Goal: Transaction & Acquisition: Purchase product/service

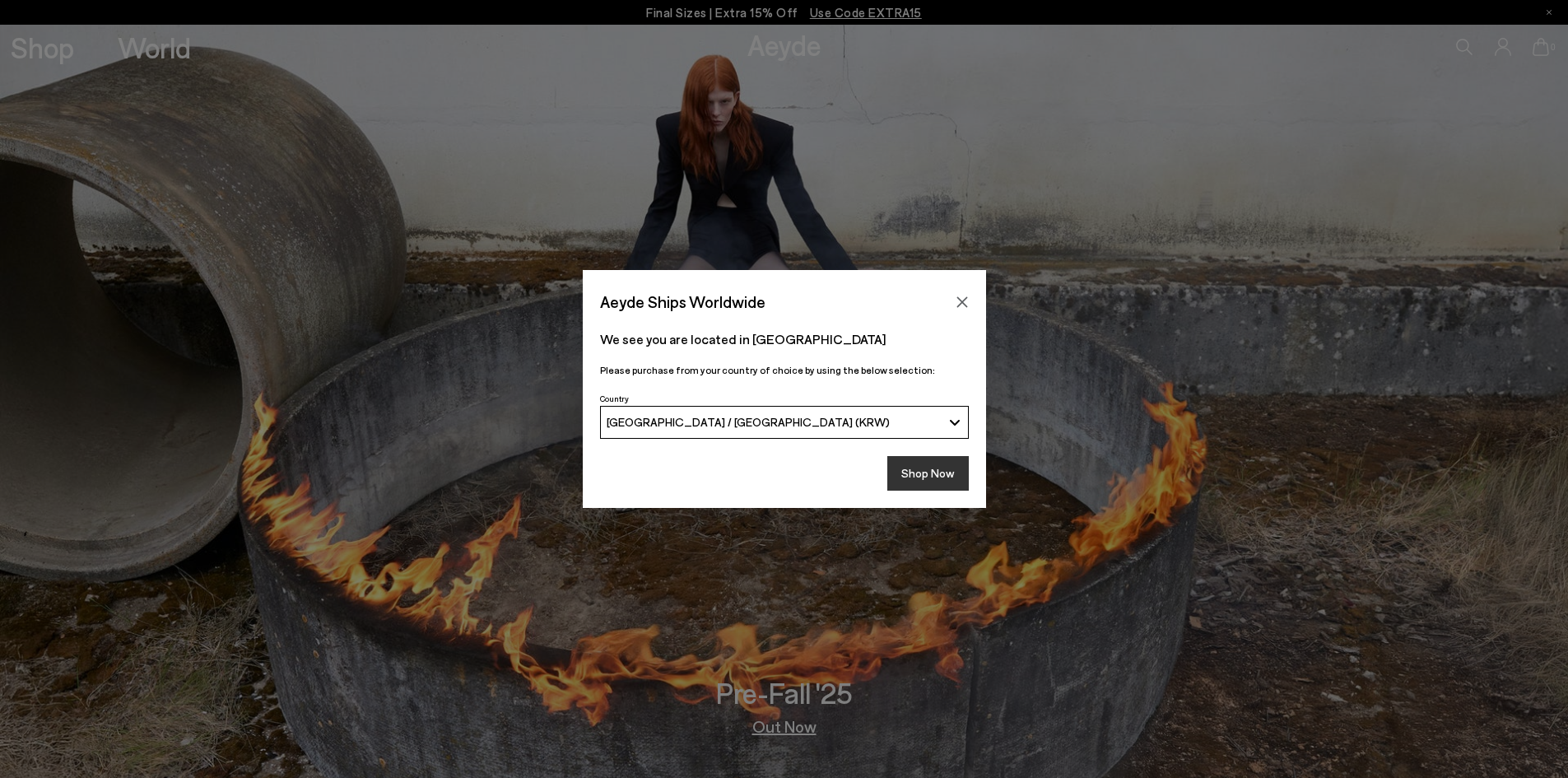
click at [921, 478] on button "Shop Now" at bounding box center [927, 473] width 81 height 34
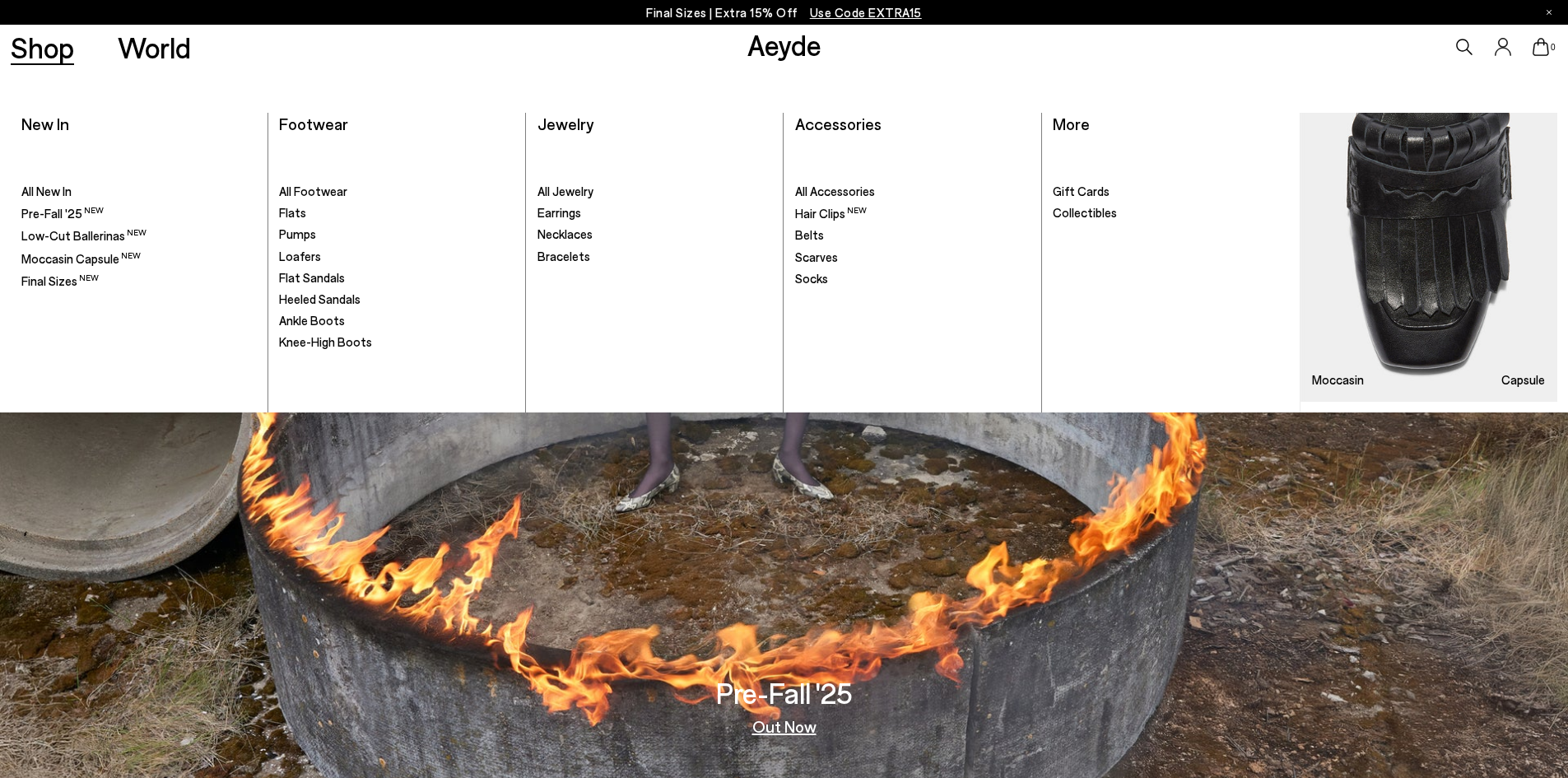
click at [309, 204] on ul ". All Footwear Flats" at bounding box center [397, 277] width 235 height 272
click at [311, 200] on ul ". All Footwear Flats" at bounding box center [397, 277] width 235 height 272
click at [311, 195] on span "All Footwear" at bounding box center [314, 191] width 68 height 15
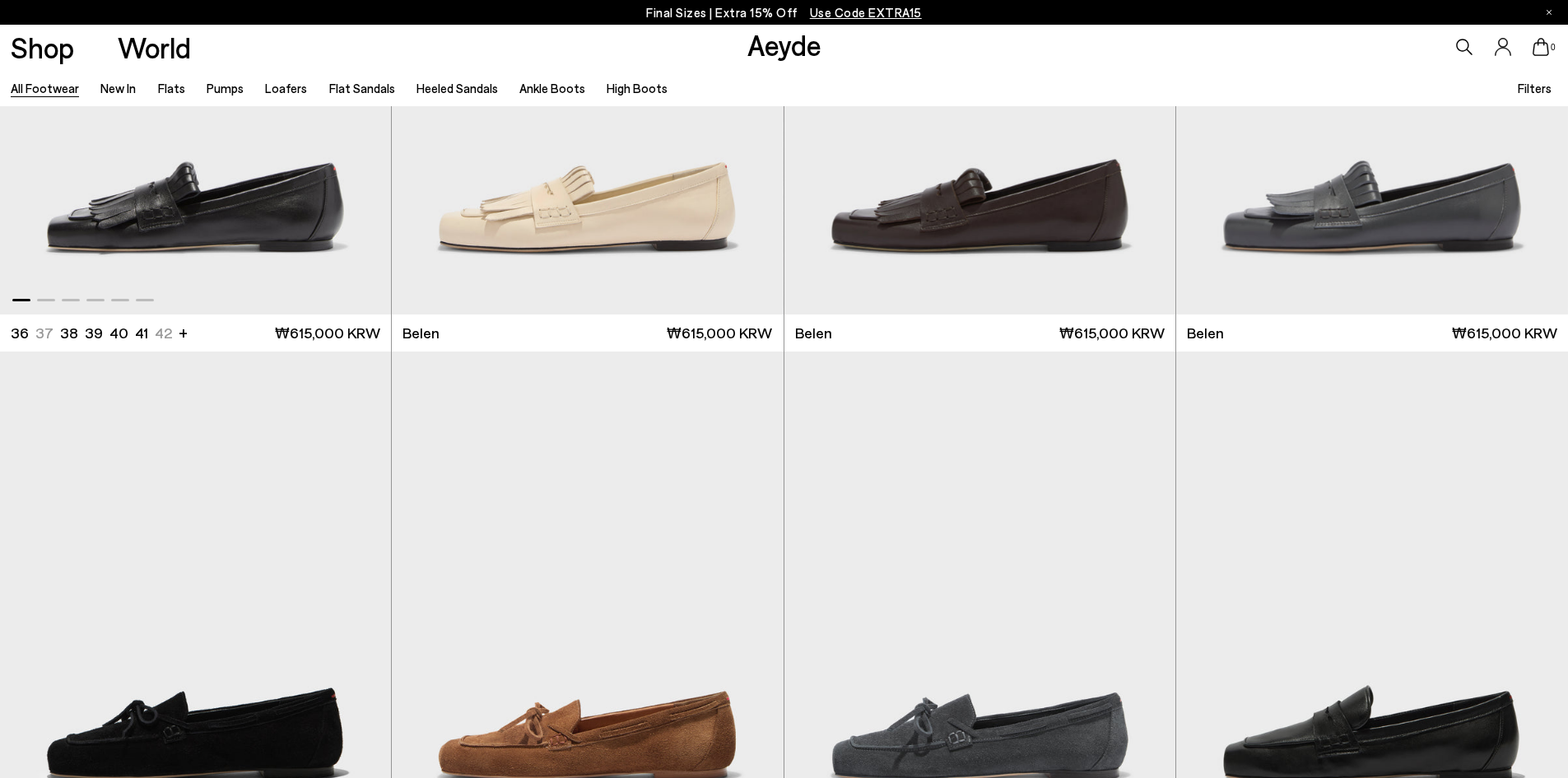
scroll to position [577, 0]
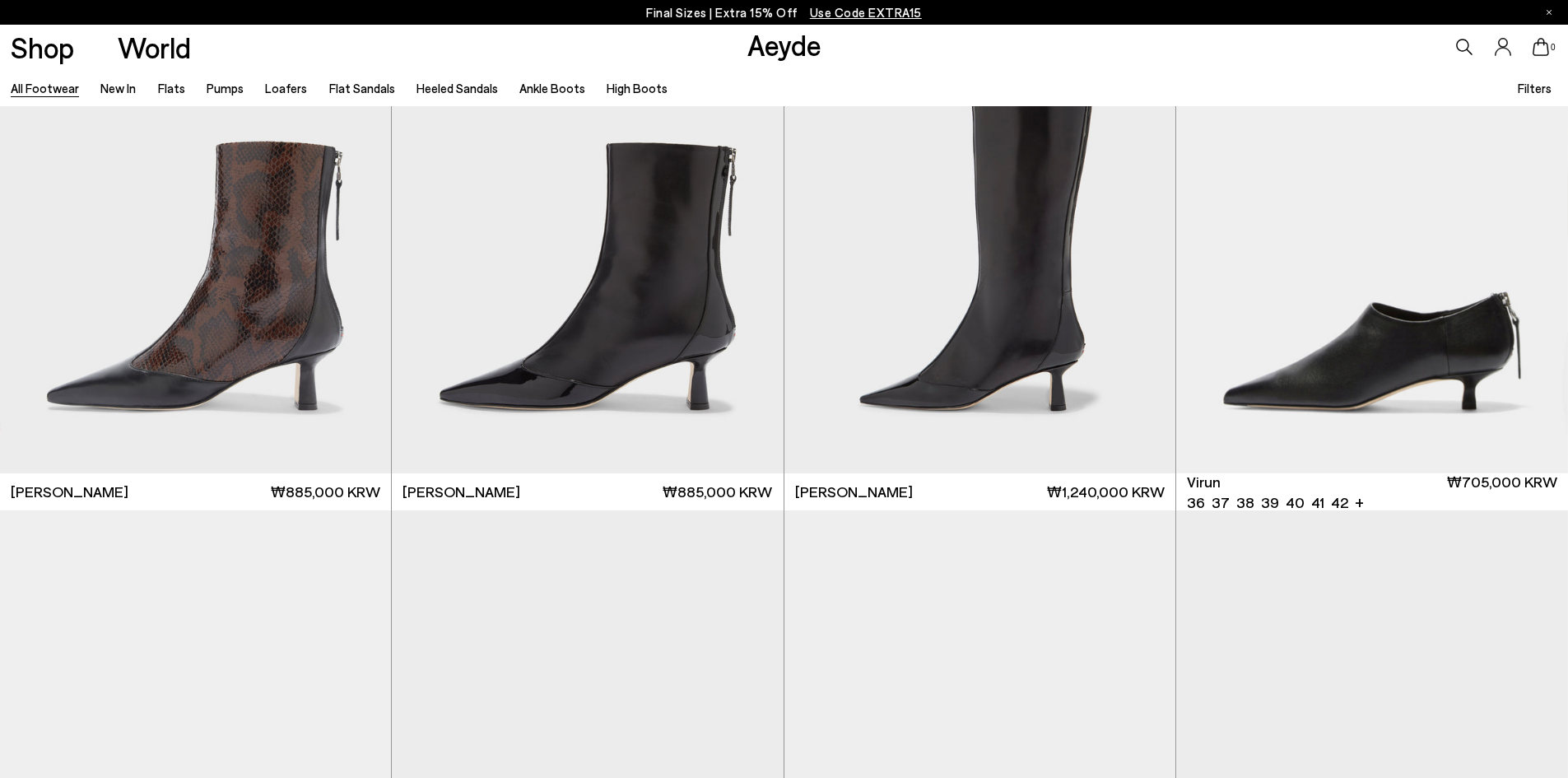
scroll to position [6421, 0]
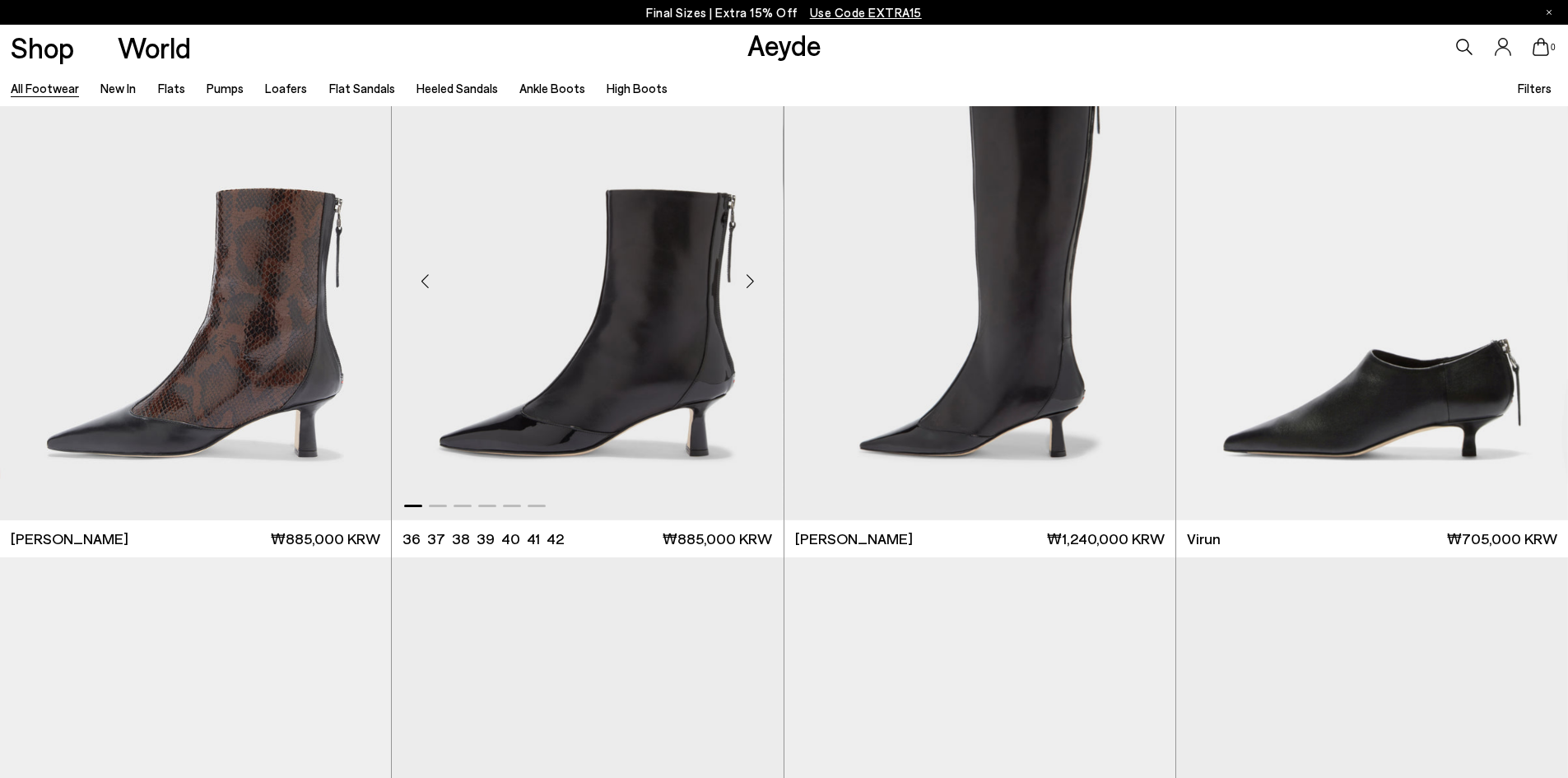
click at [650, 403] on img "1 / 6" at bounding box center [587, 274] width 391 height 492
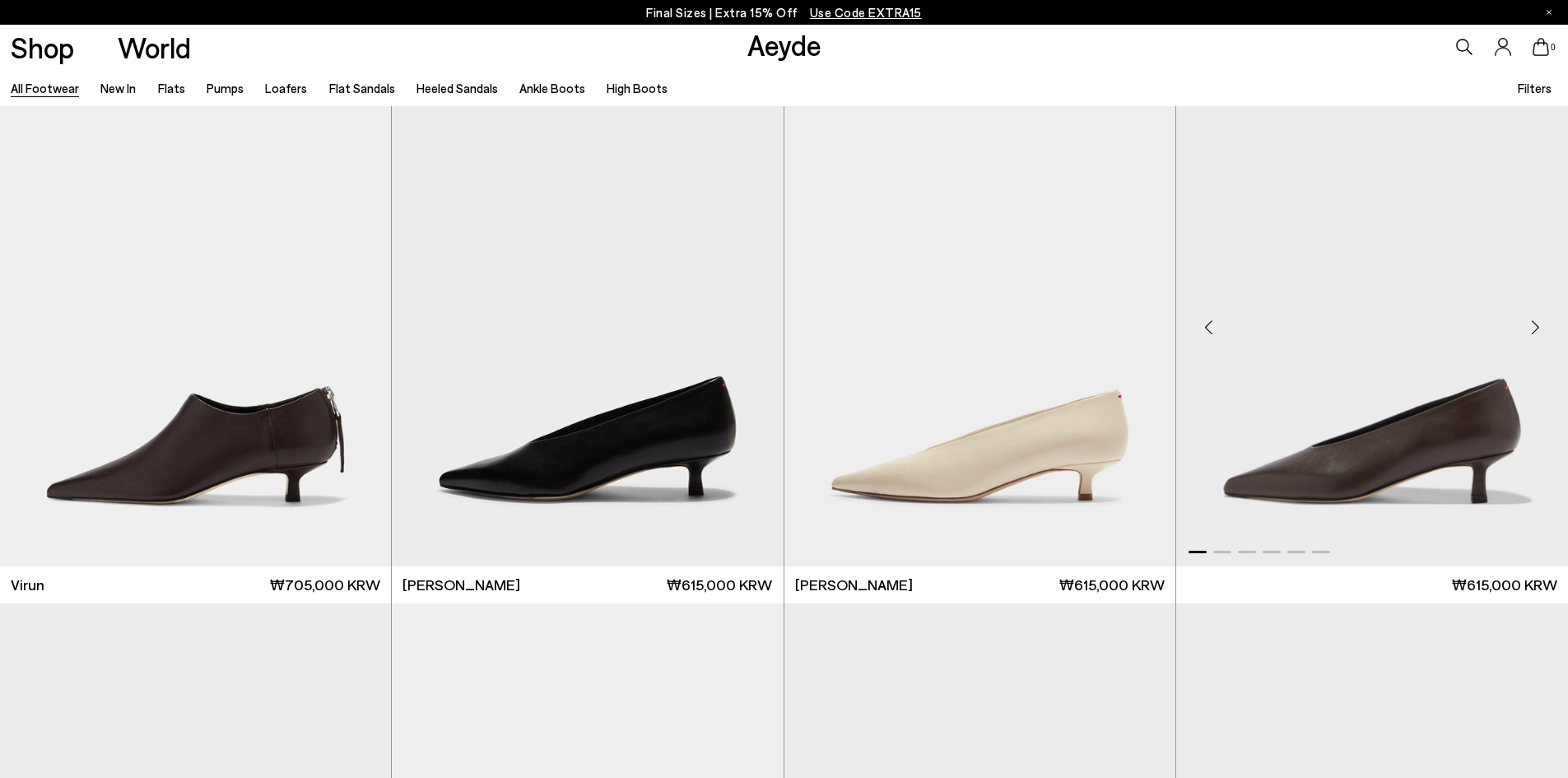
scroll to position [6998, 0]
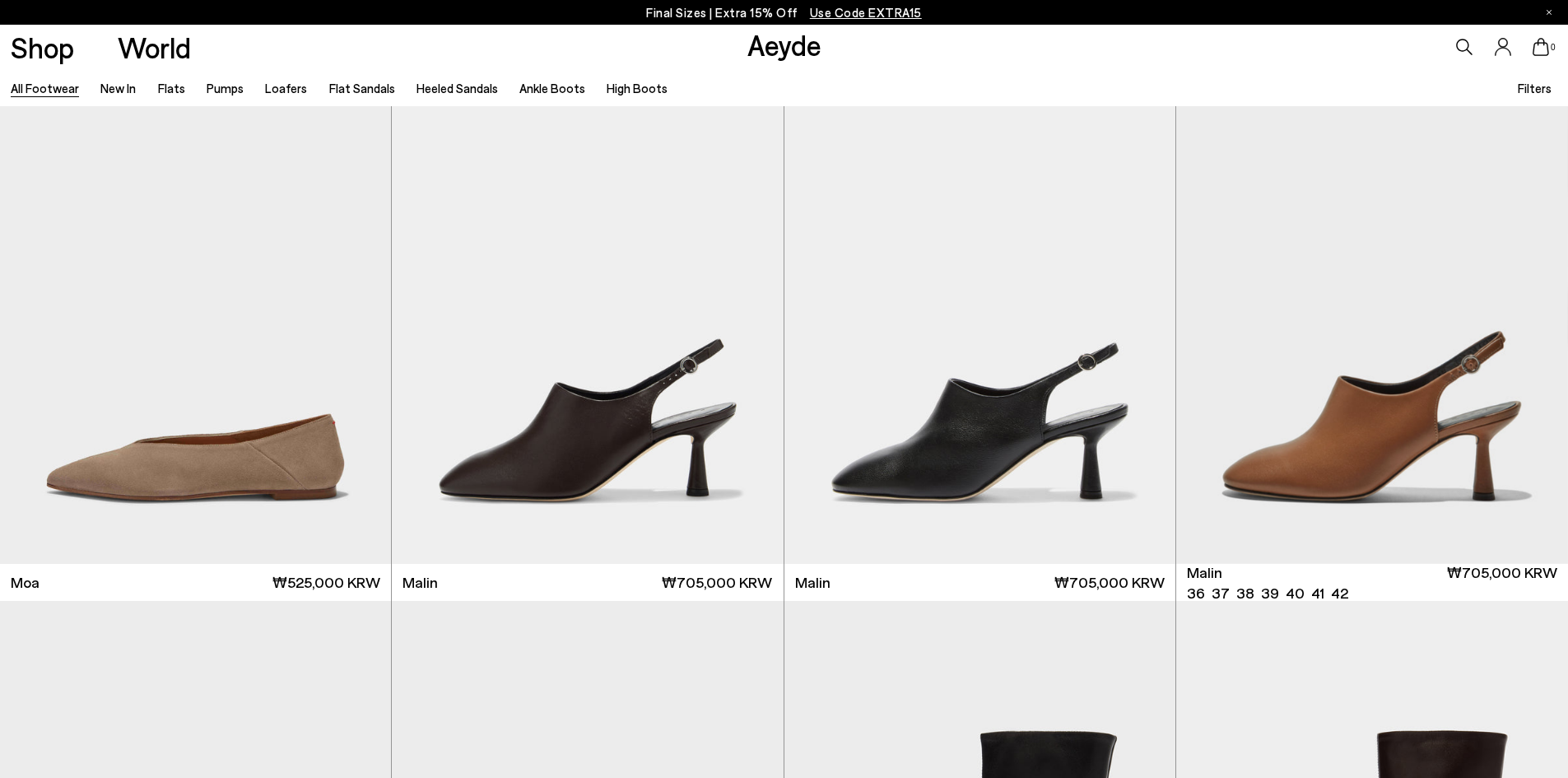
scroll to position [9963, 0]
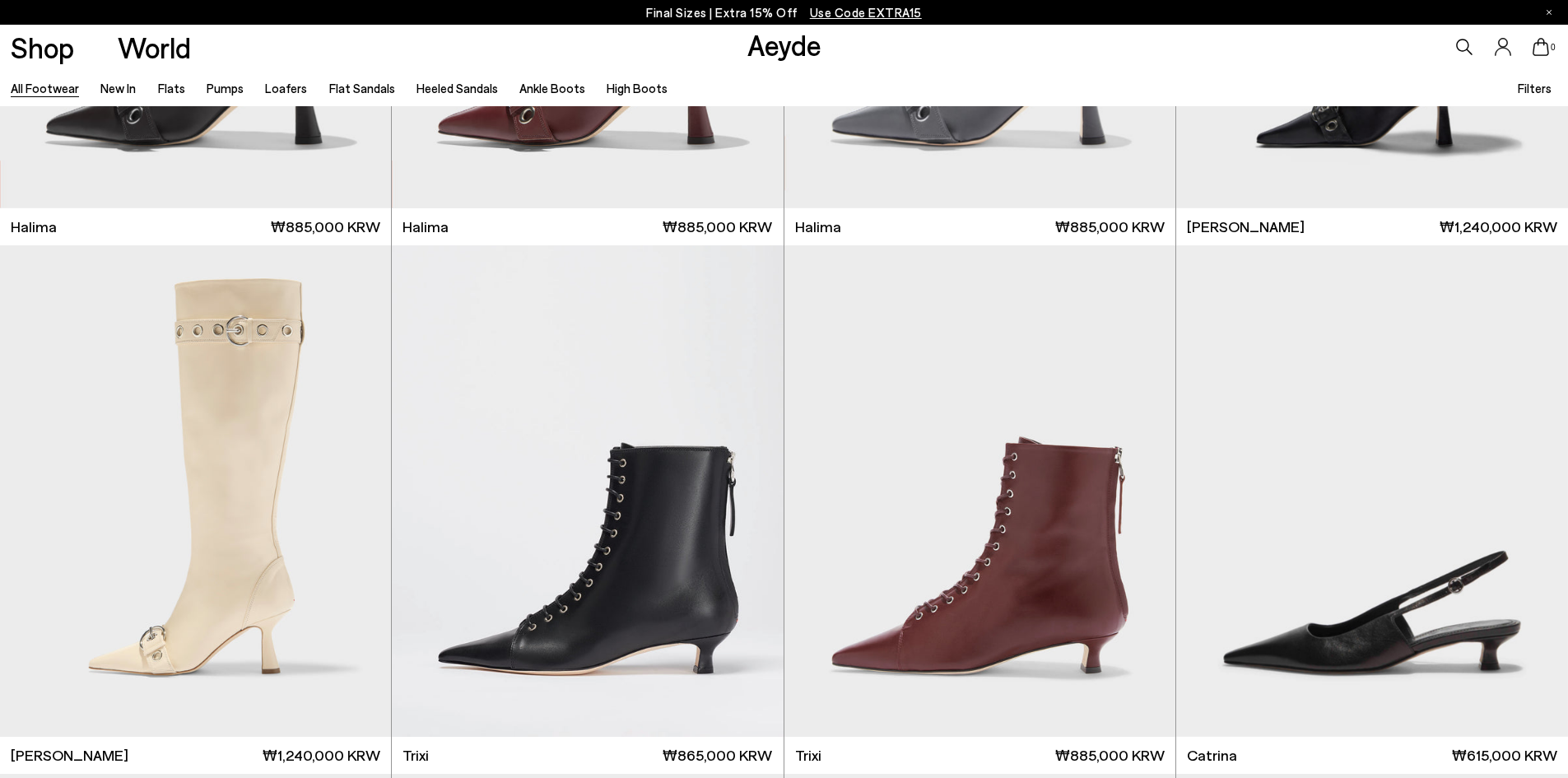
scroll to position [13503, 0]
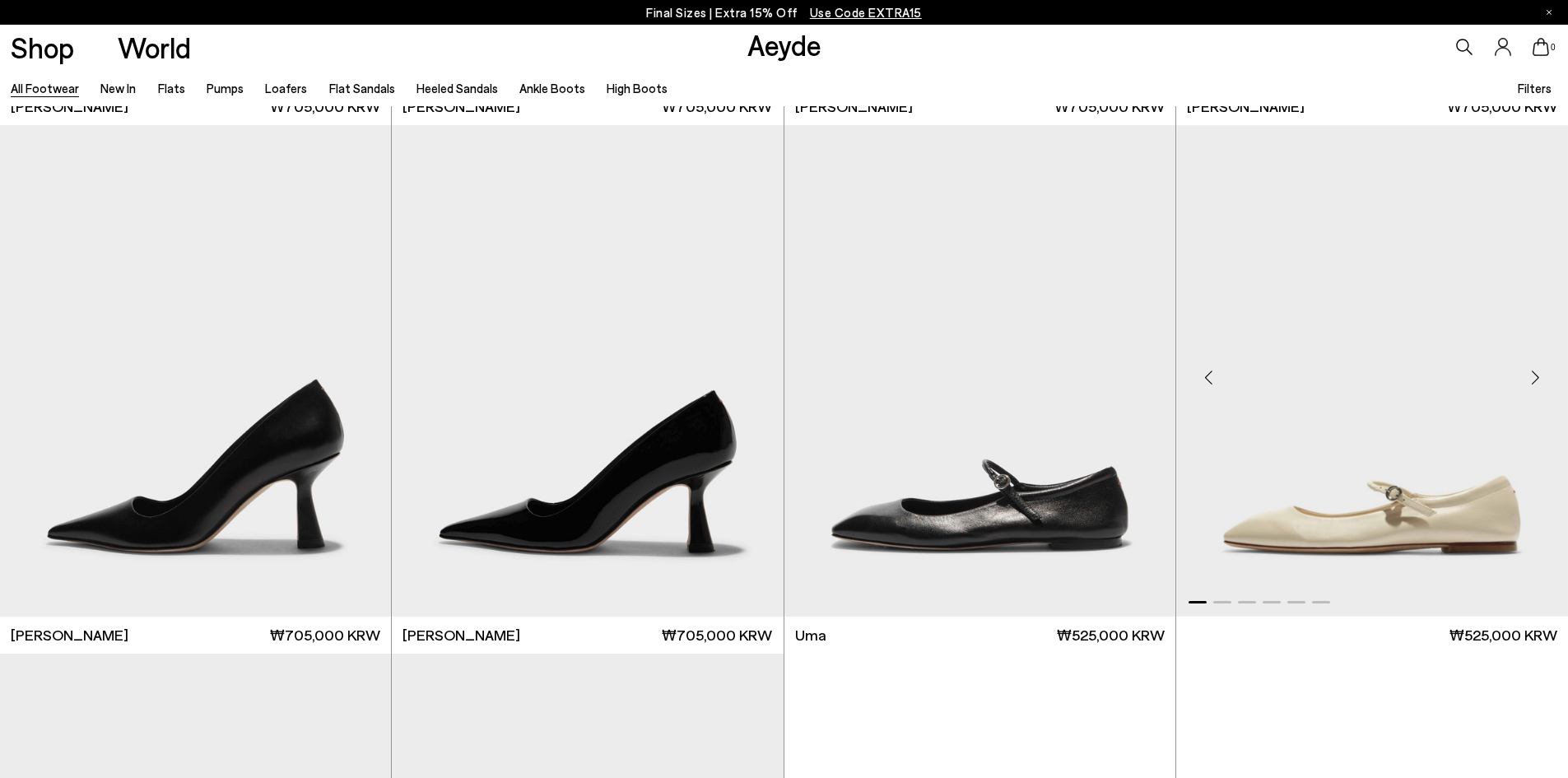
scroll to position [15972, 0]
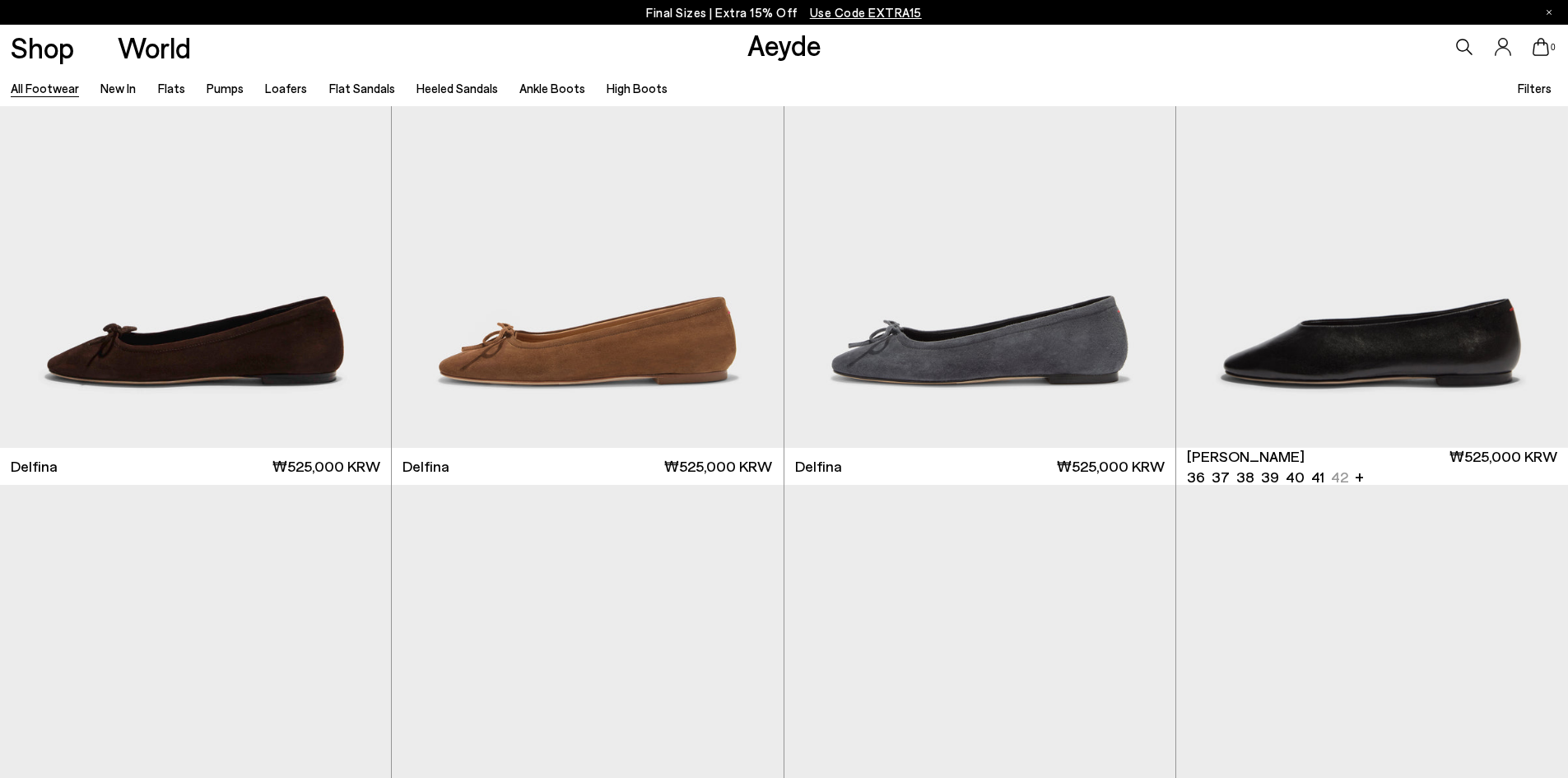
scroll to position [19328, 0]
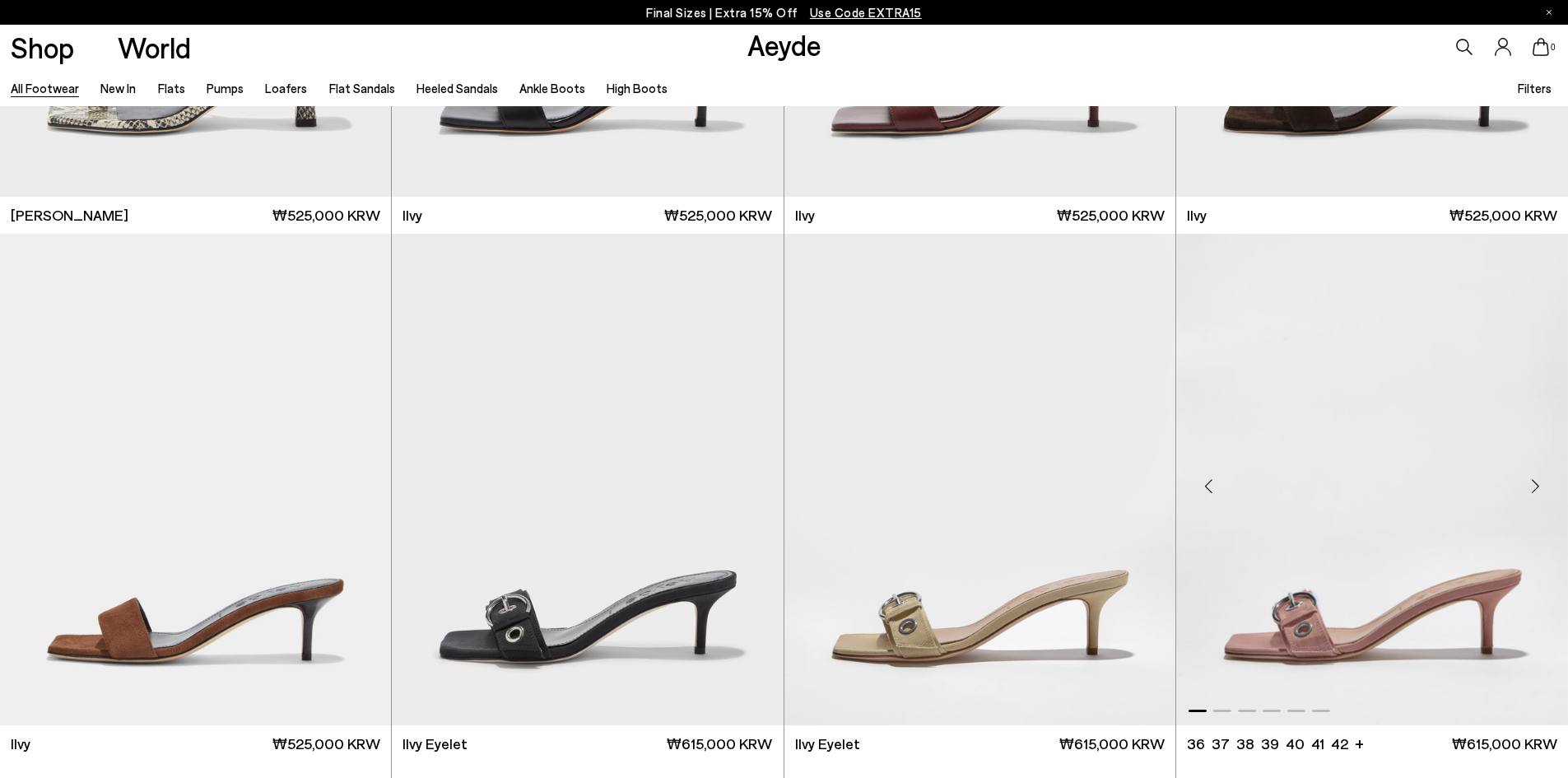
scroll to position [23339, 0]
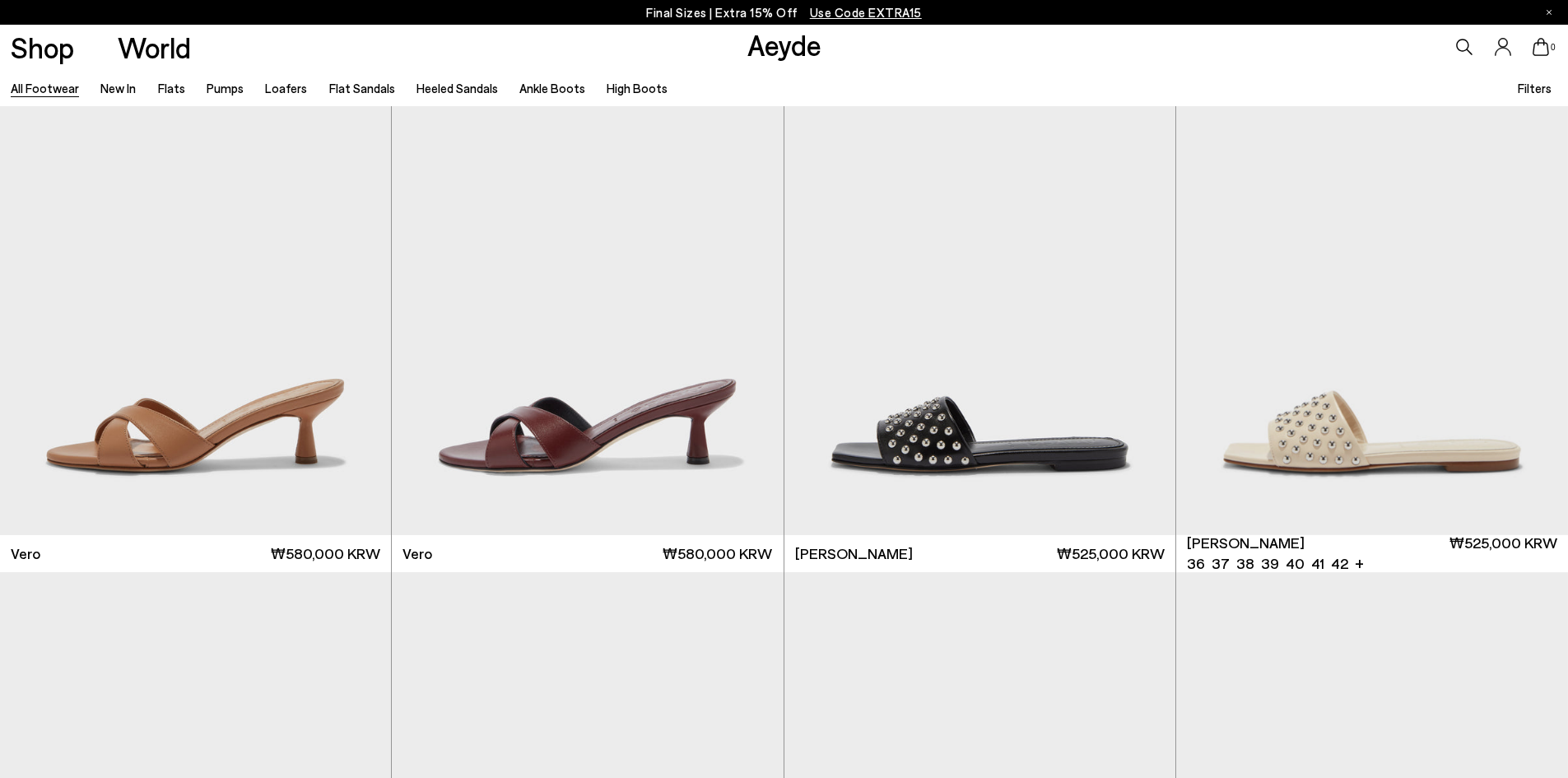
scroll to position [25724, 0]
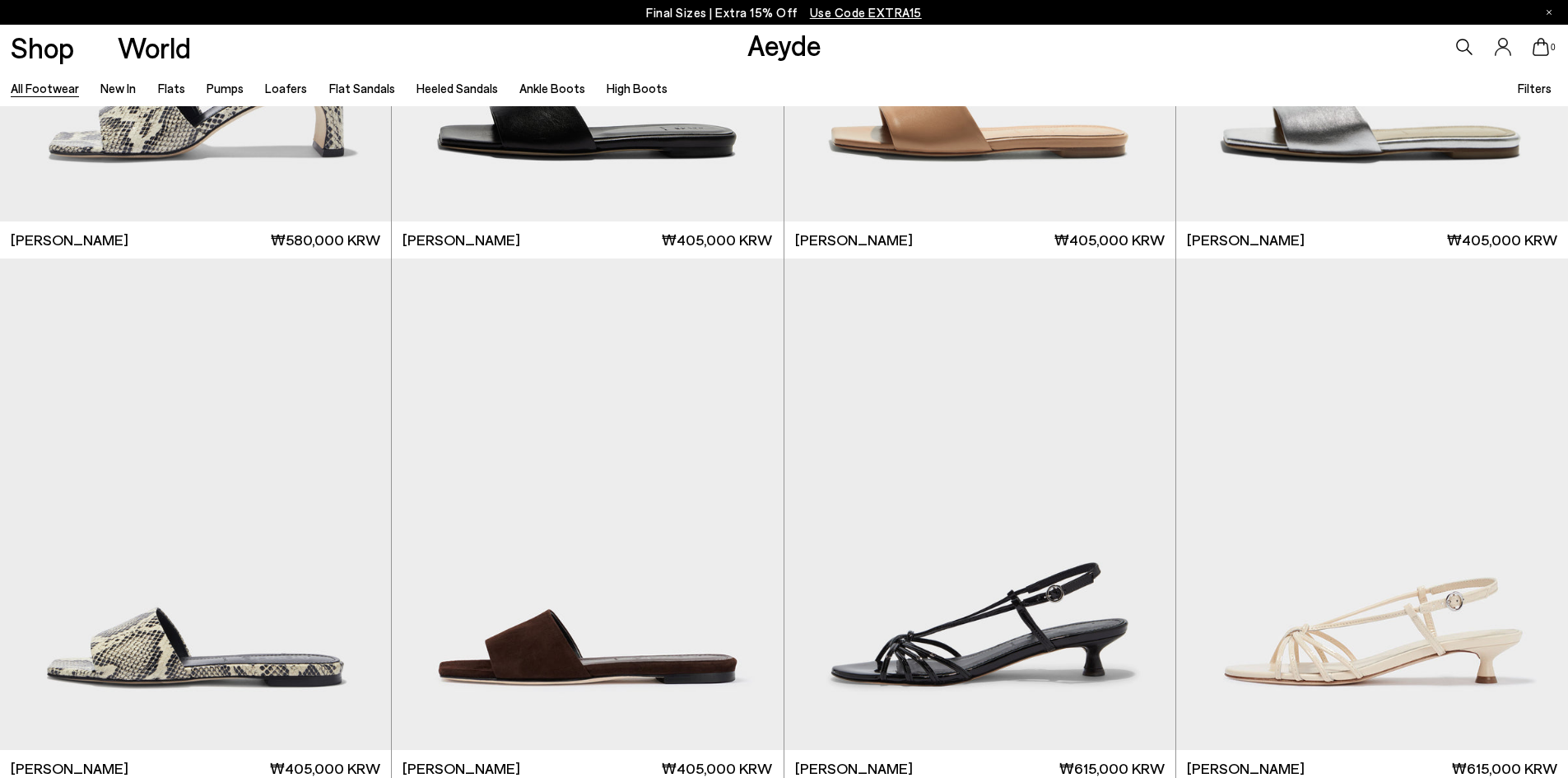
scroll to position [27910, 0]
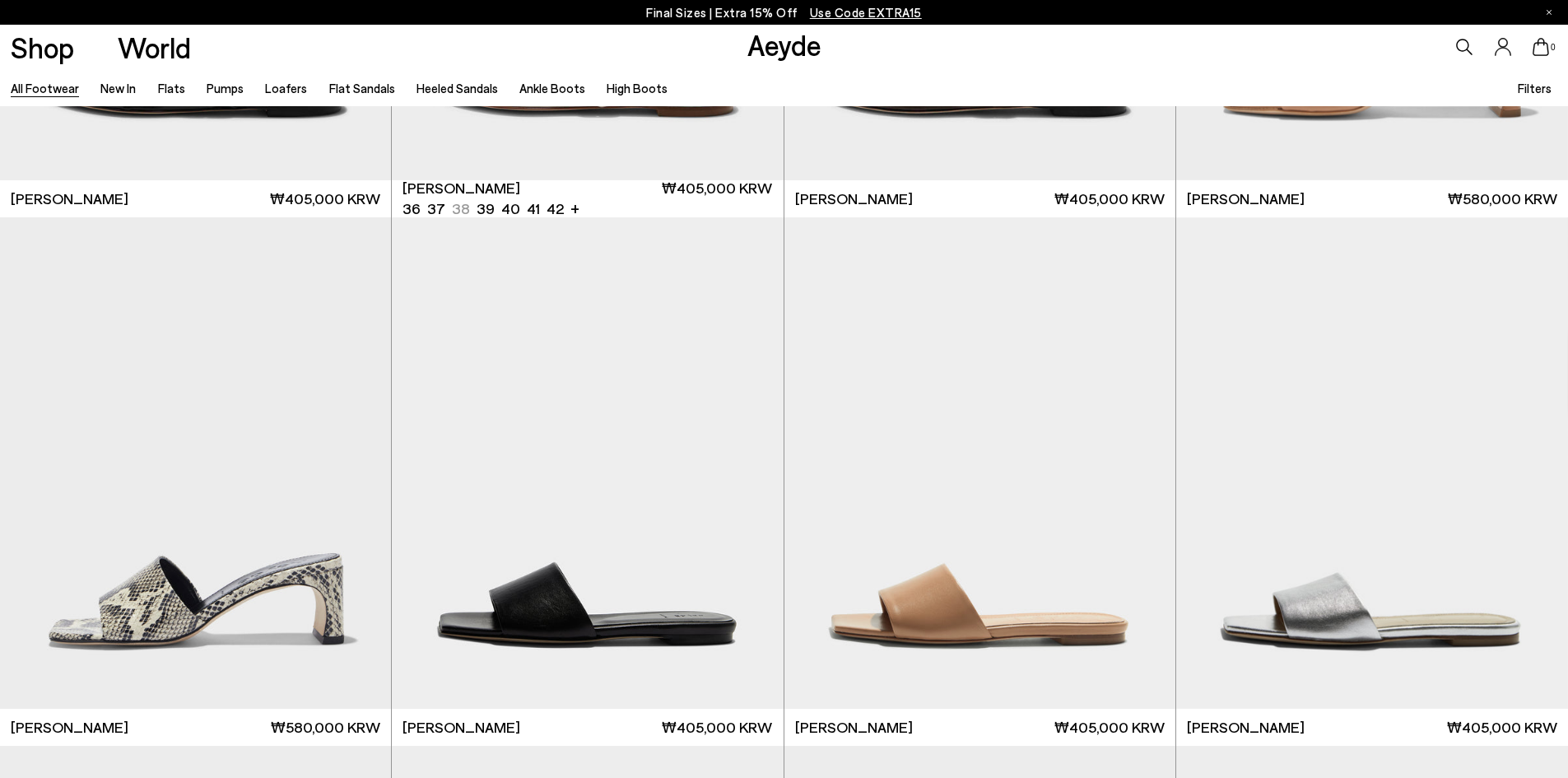
scroll to position [31203, 0]
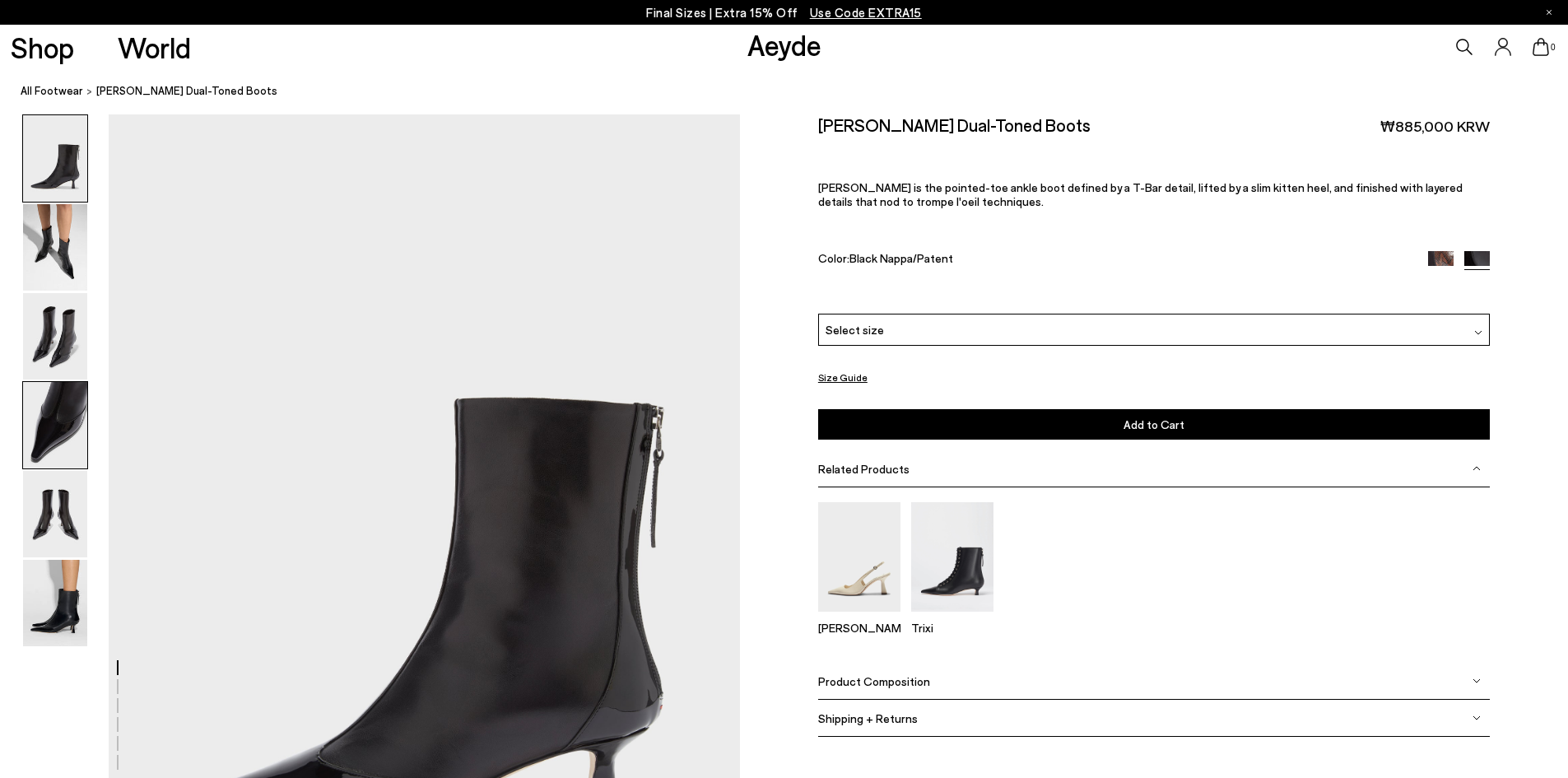
click at [81, 415] on img at bounding box center [56, 425] width 64 height 86
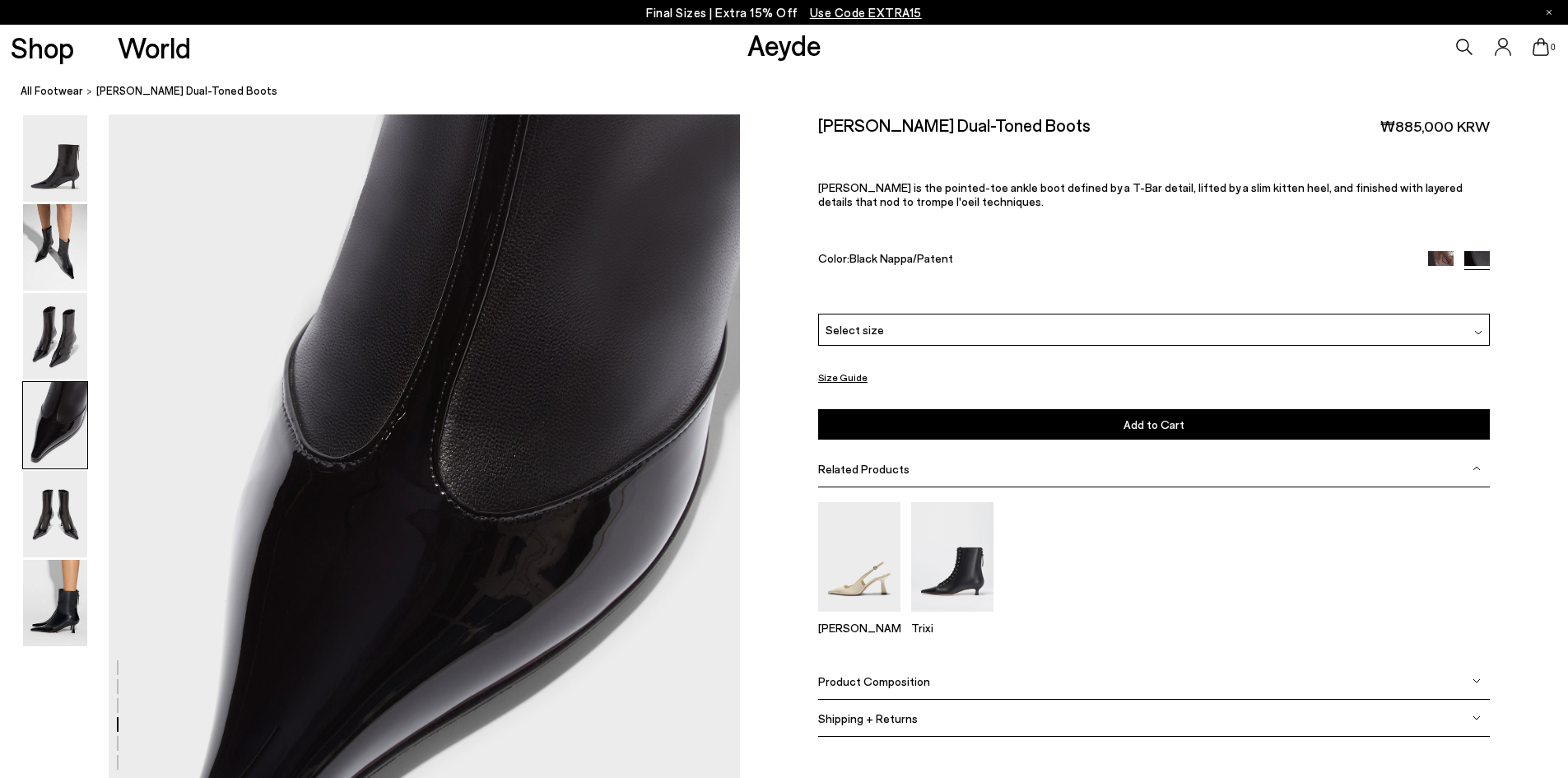
scroll to position [2533, 0]
click at [50, 207] on img at bounding box center [56, 247] width 64 height 86
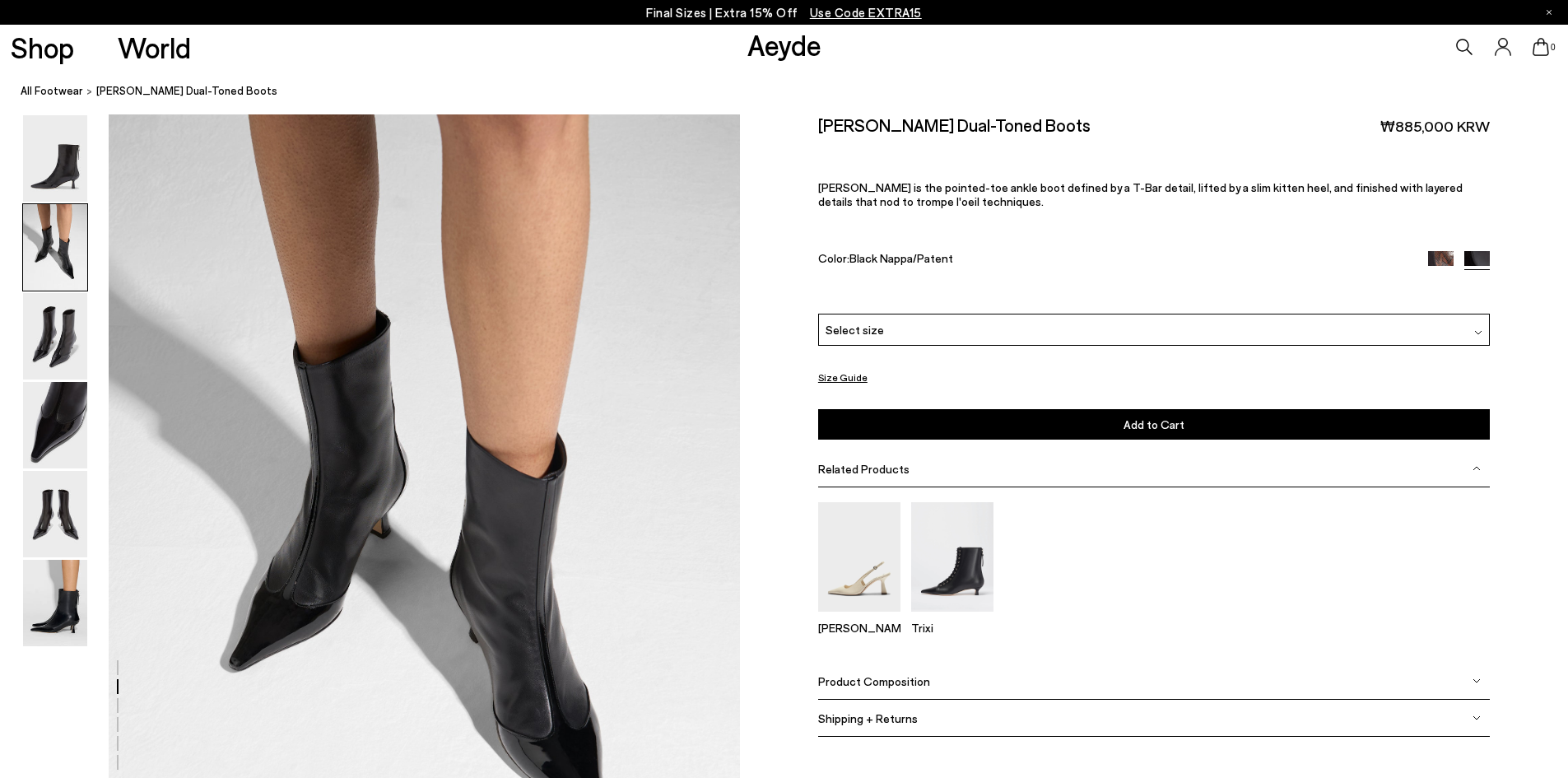
scroll to position [845, 0]
